Goal: Transaction & Acquisition: Book appointment/travel/reservation

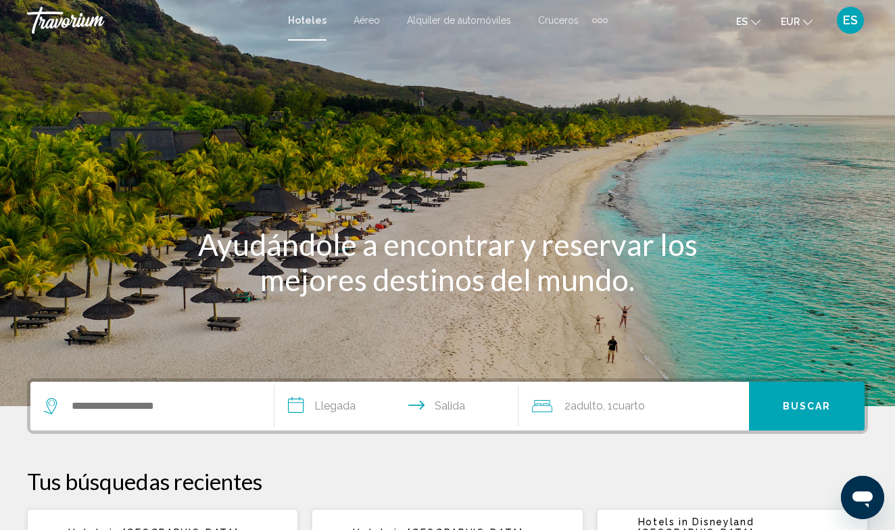
click at [170, 422] on div "Search widget" at bounding box center [152, 405] width 216 height 49
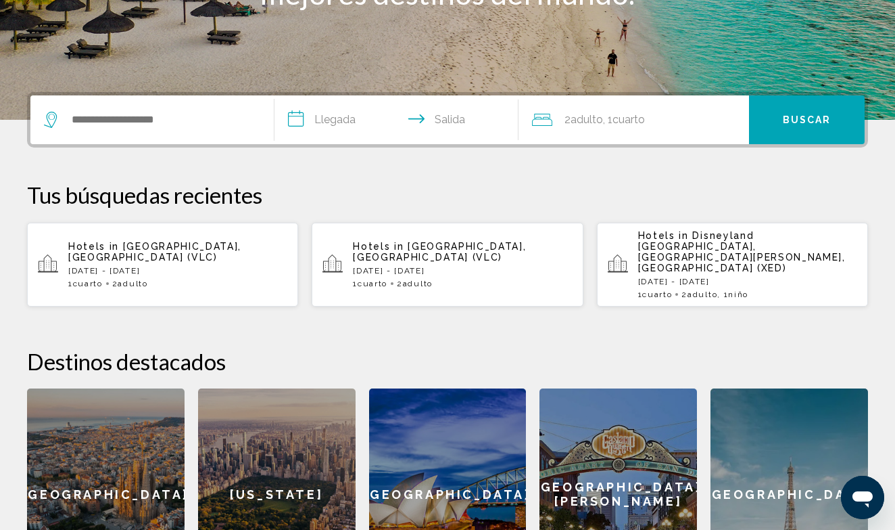
scroll to position [334, 0]
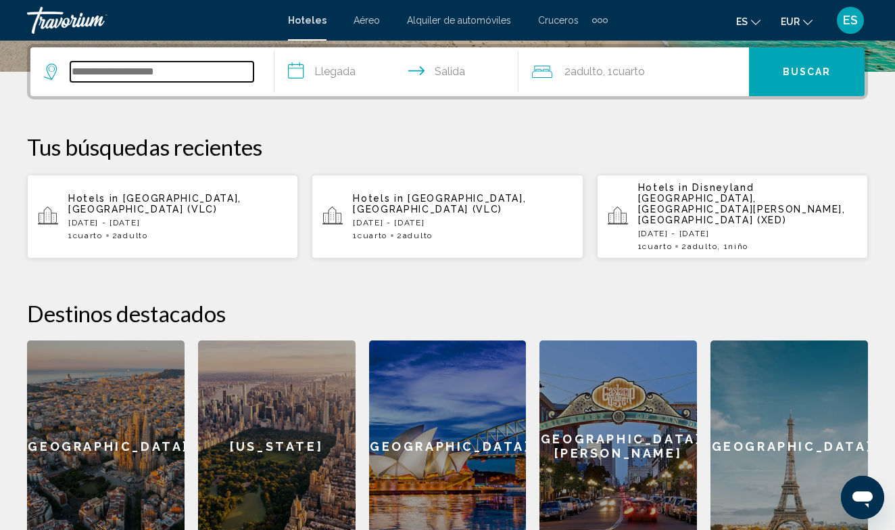
click at [131, 75] on input "Search widget" at bounding box center [161, 72] width 183 height 20
click at [268, 270] on div "**********" at bounding box center [447, 298] width 895 height 508
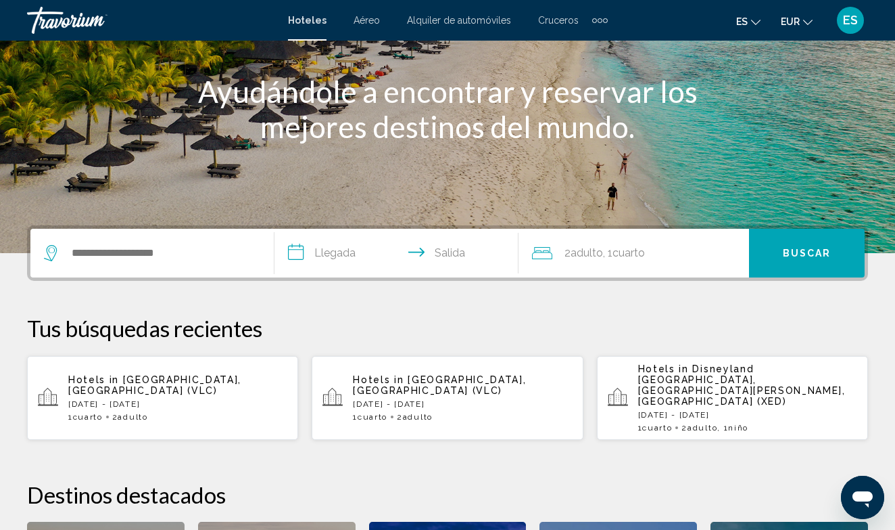
scroll to position [118, 0]
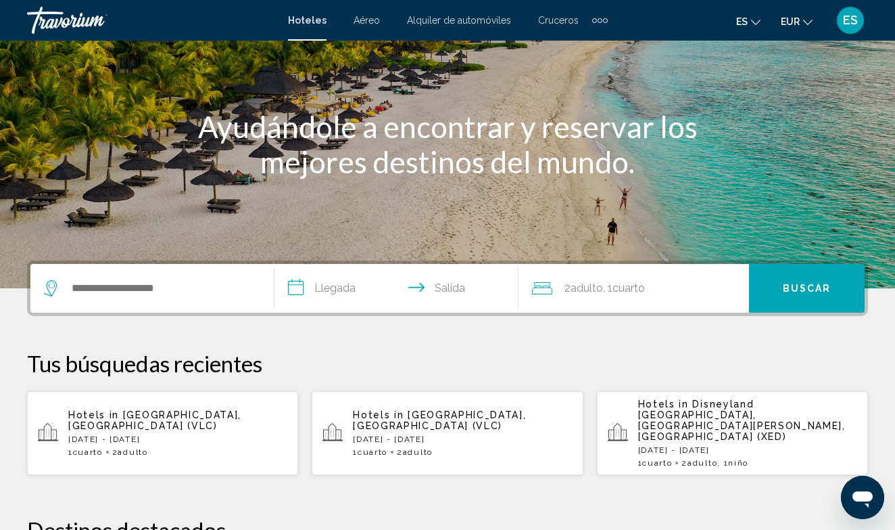
click at [599, 23] on div "Extra navigation items" at bounding box center [600, 20] width 16 height 20
click at [613, 85] on div "Main content" at bounding box center [447, 85] width 895 height 406
